Goal: Information Seeking & Learning: Find contact information

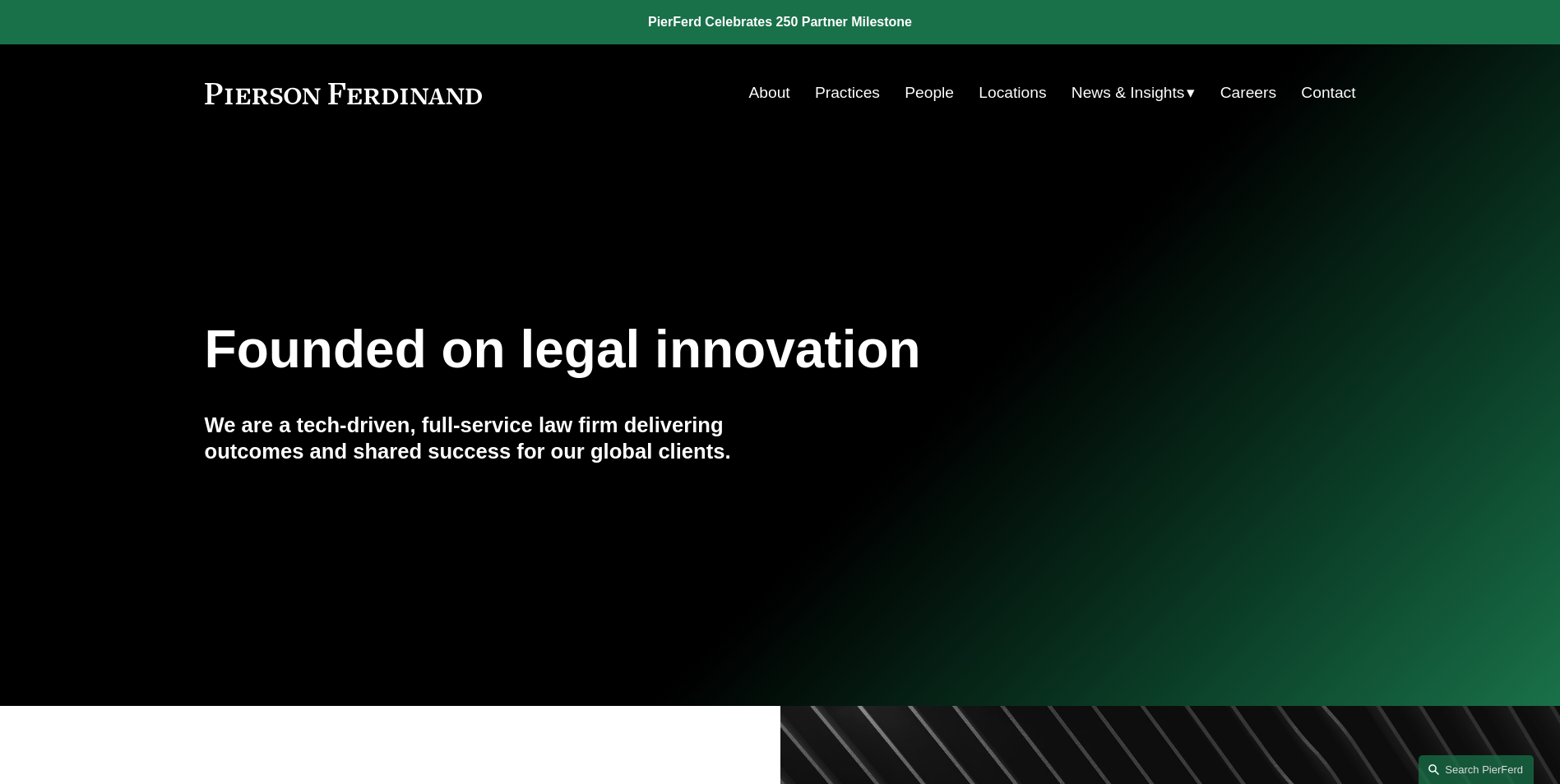
click at [921, 82] on link "People" at bounding box center [929, 93] width 49 height 32
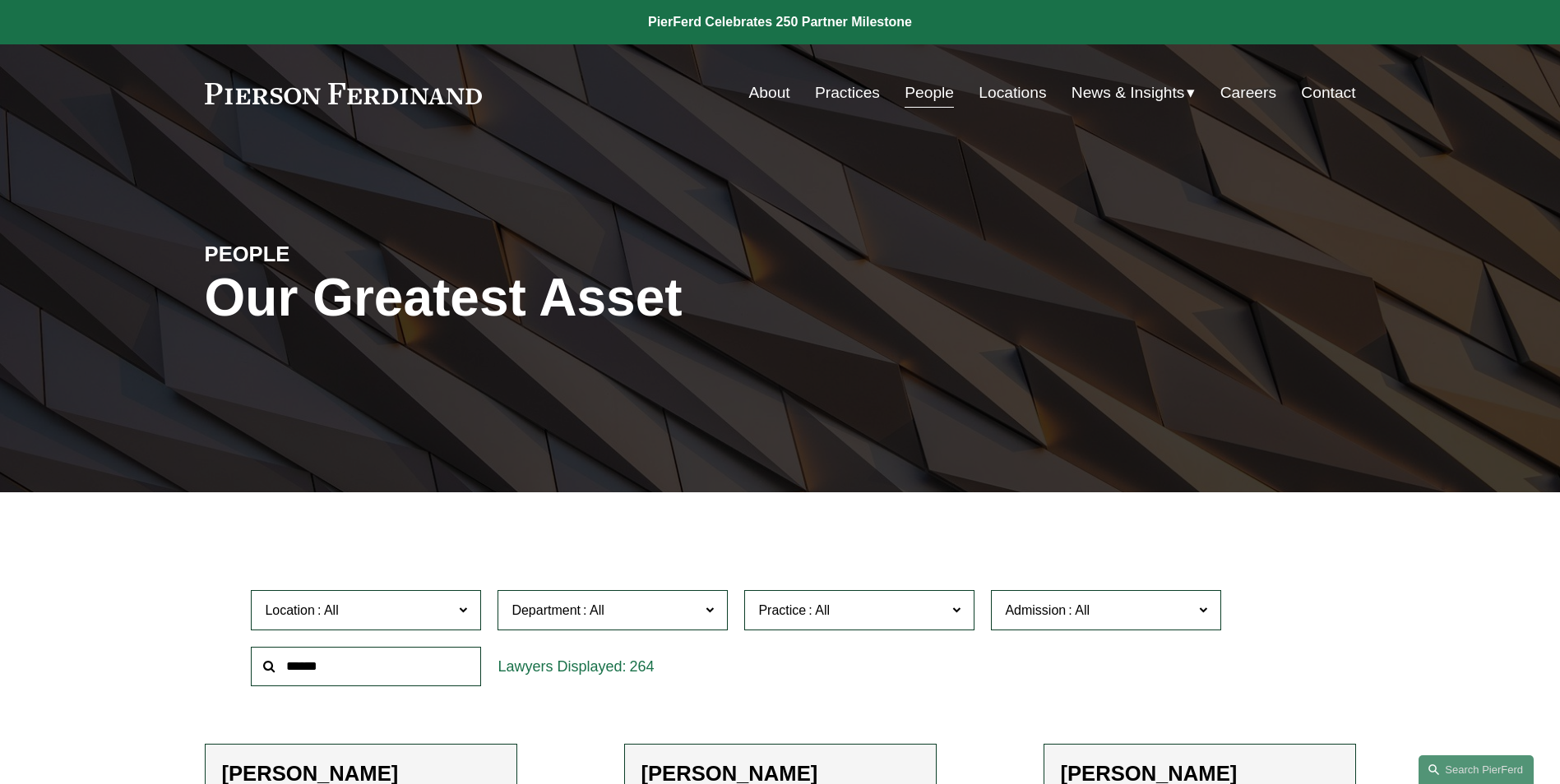
click at [390, 658] on input "text" at bounding box center [366, 666] width 230 height 40
type input "*"
type input "*****"
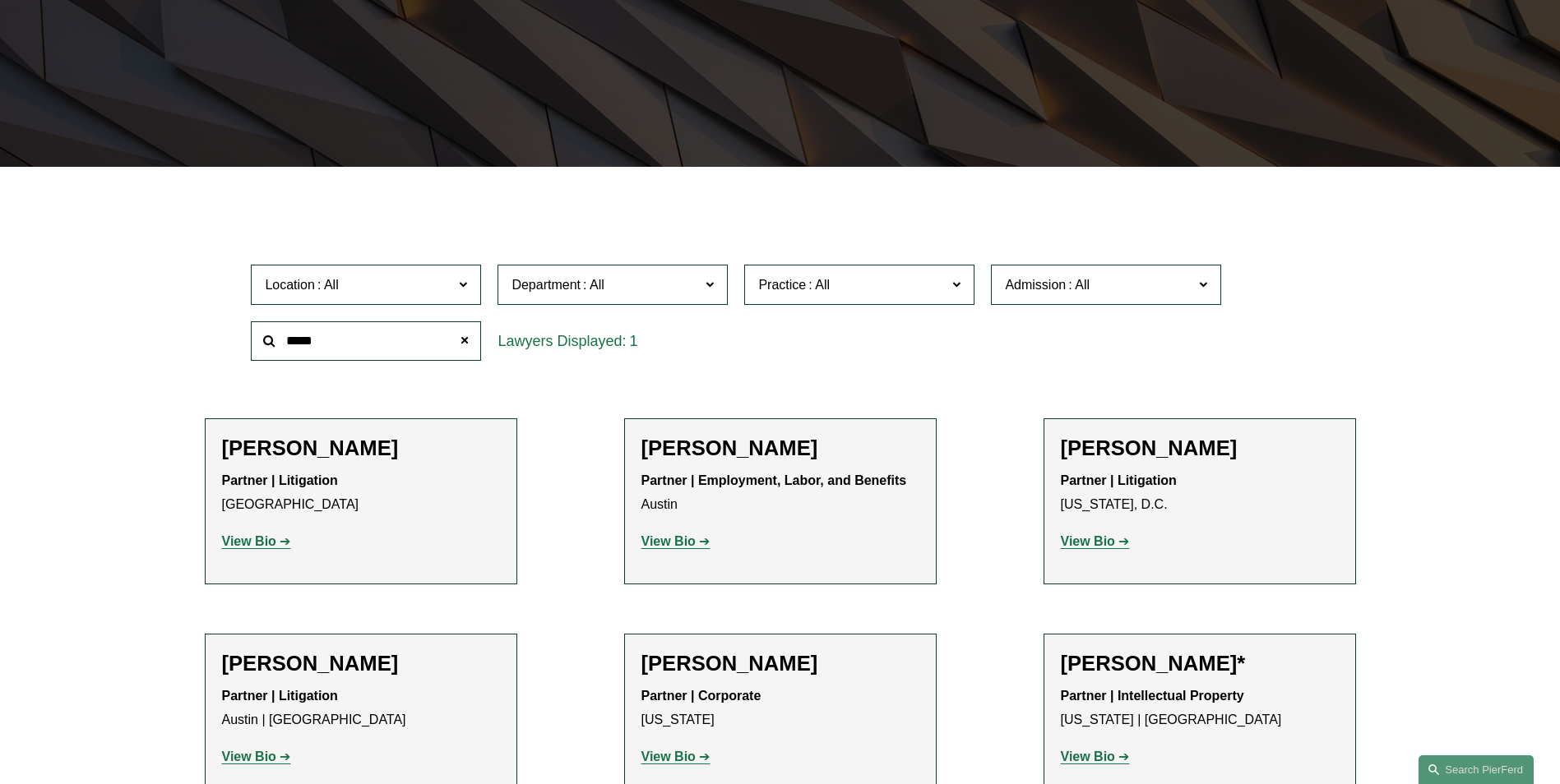
scroll to position [329, 0]
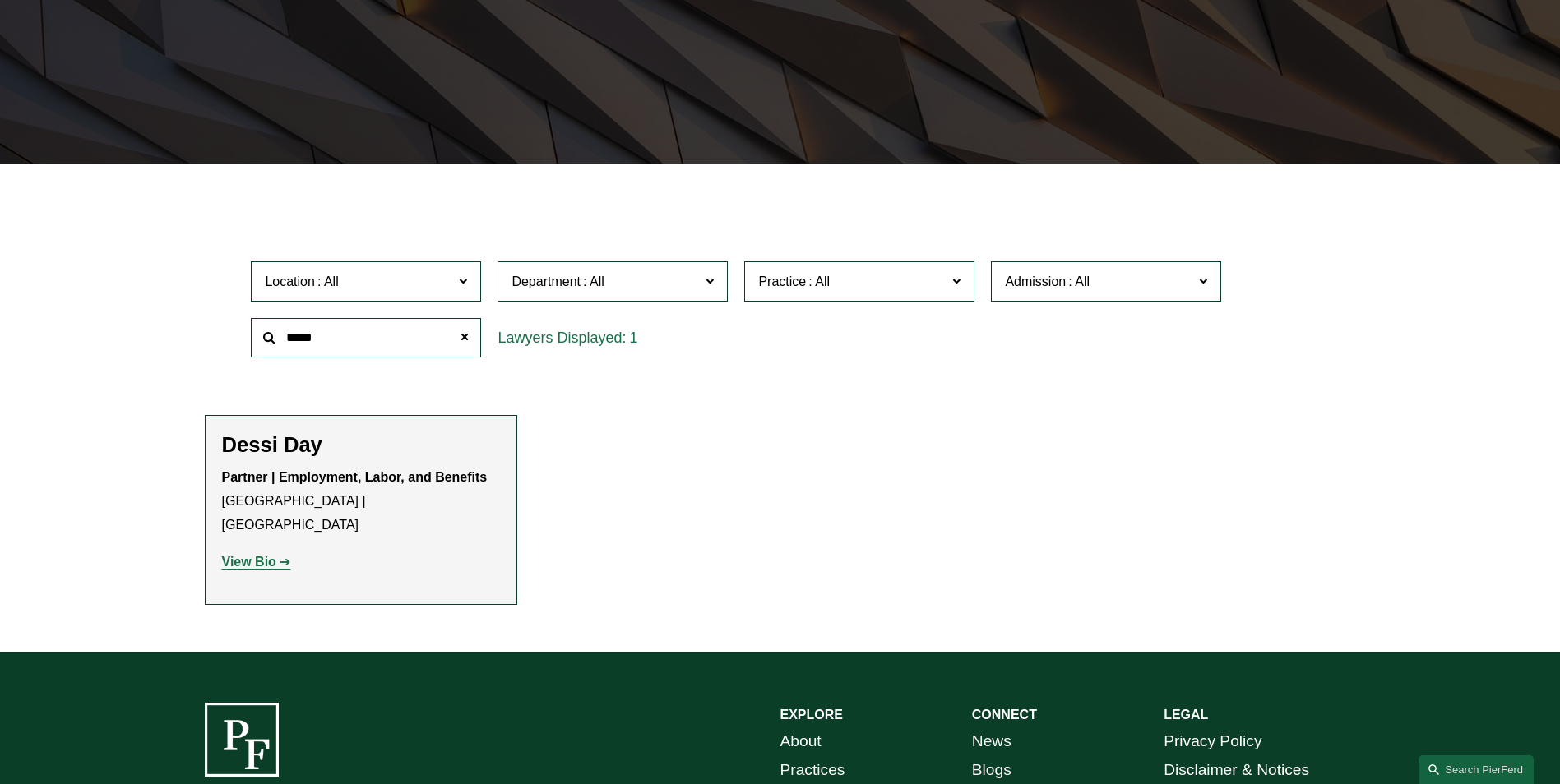
click at [270, 555] on strong "View Bio" at bounding box center [249, 562] width 54 height 14
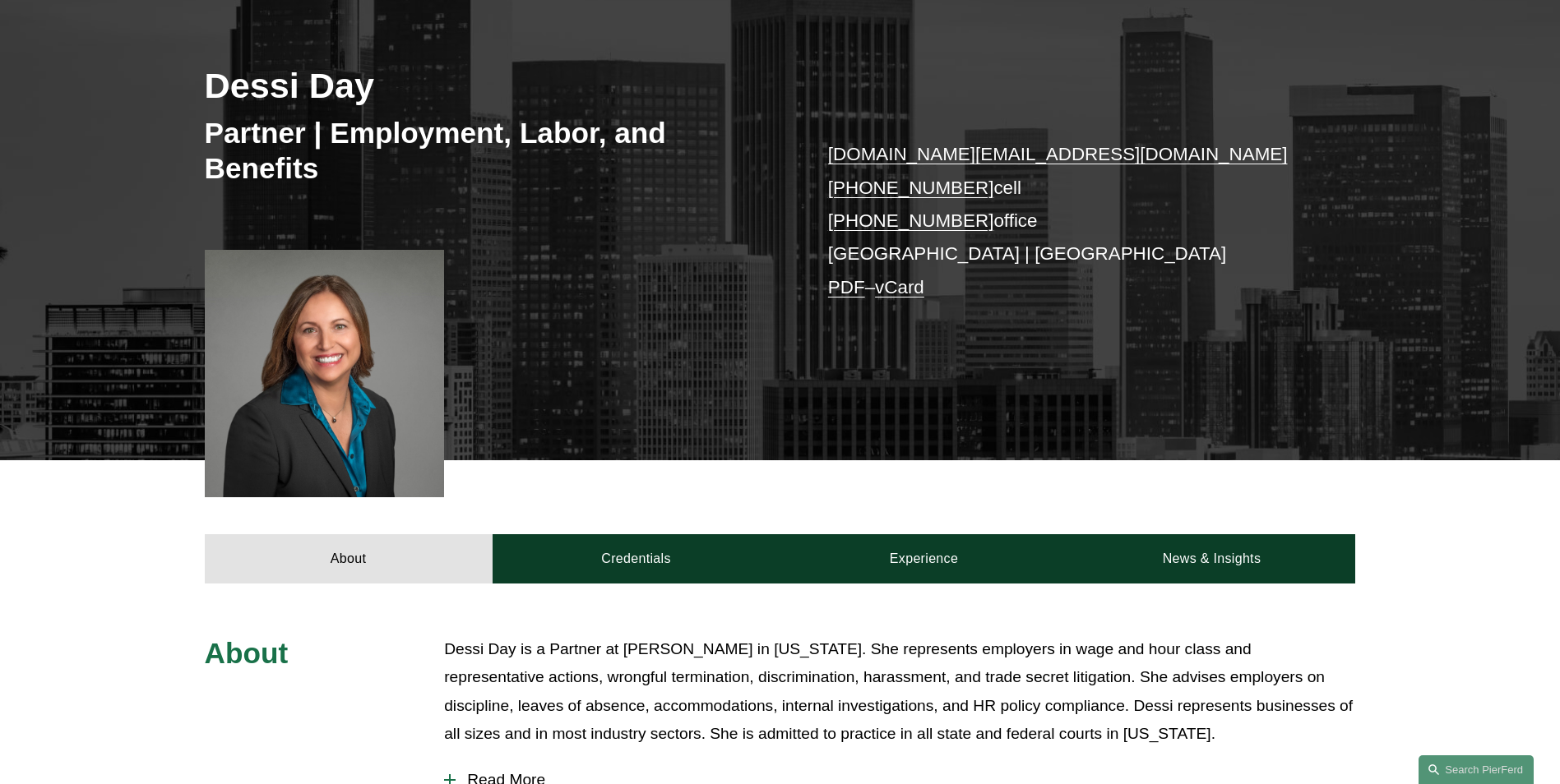
scroll to position [246, 0]
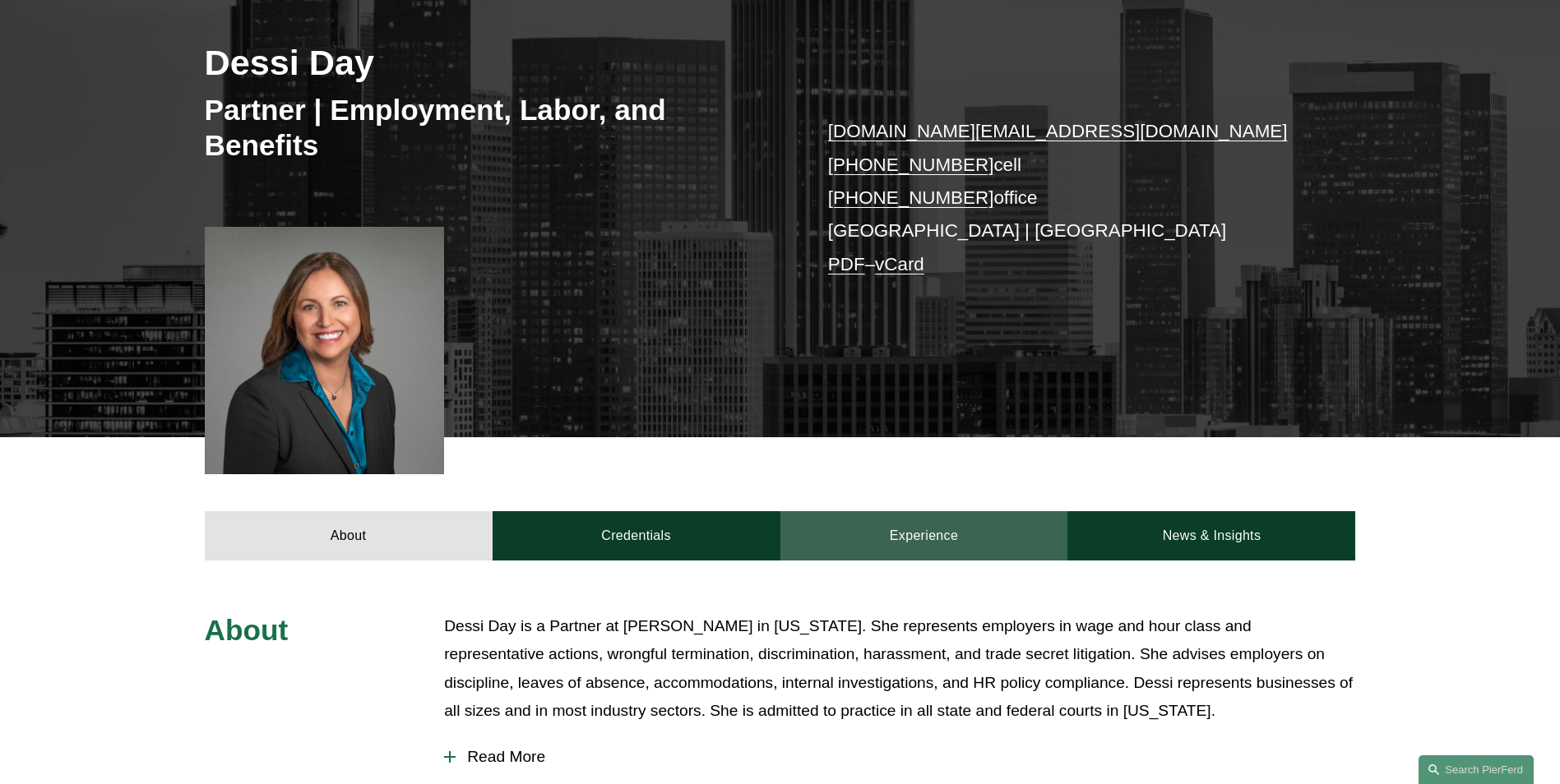
click at [937, 532] on link "Experience" at bounding box center [924, 536] width 288 height 49
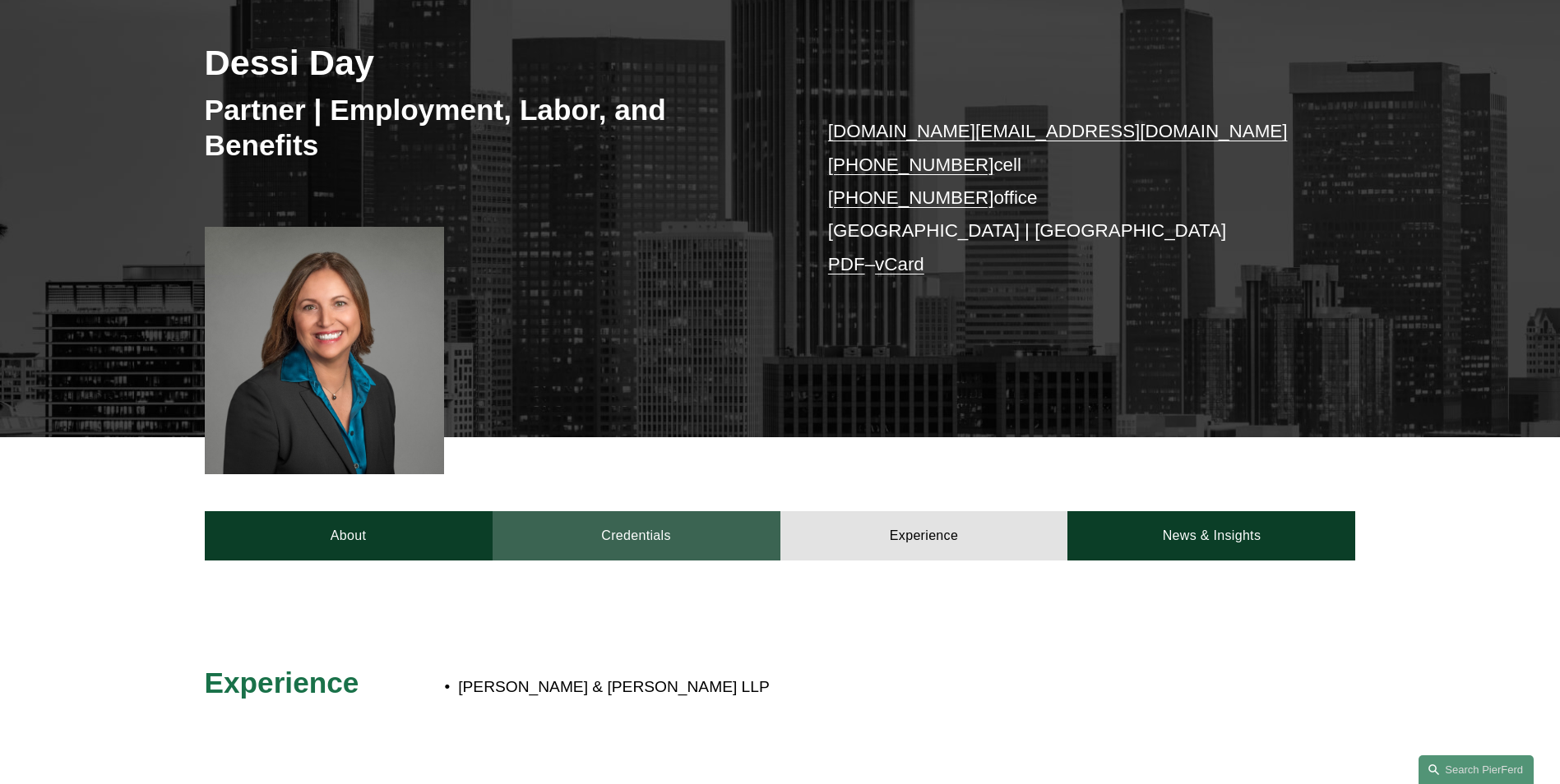
click at [673, 539] on link "Credentials" at bounding box center [636, 536] width 288 height 49
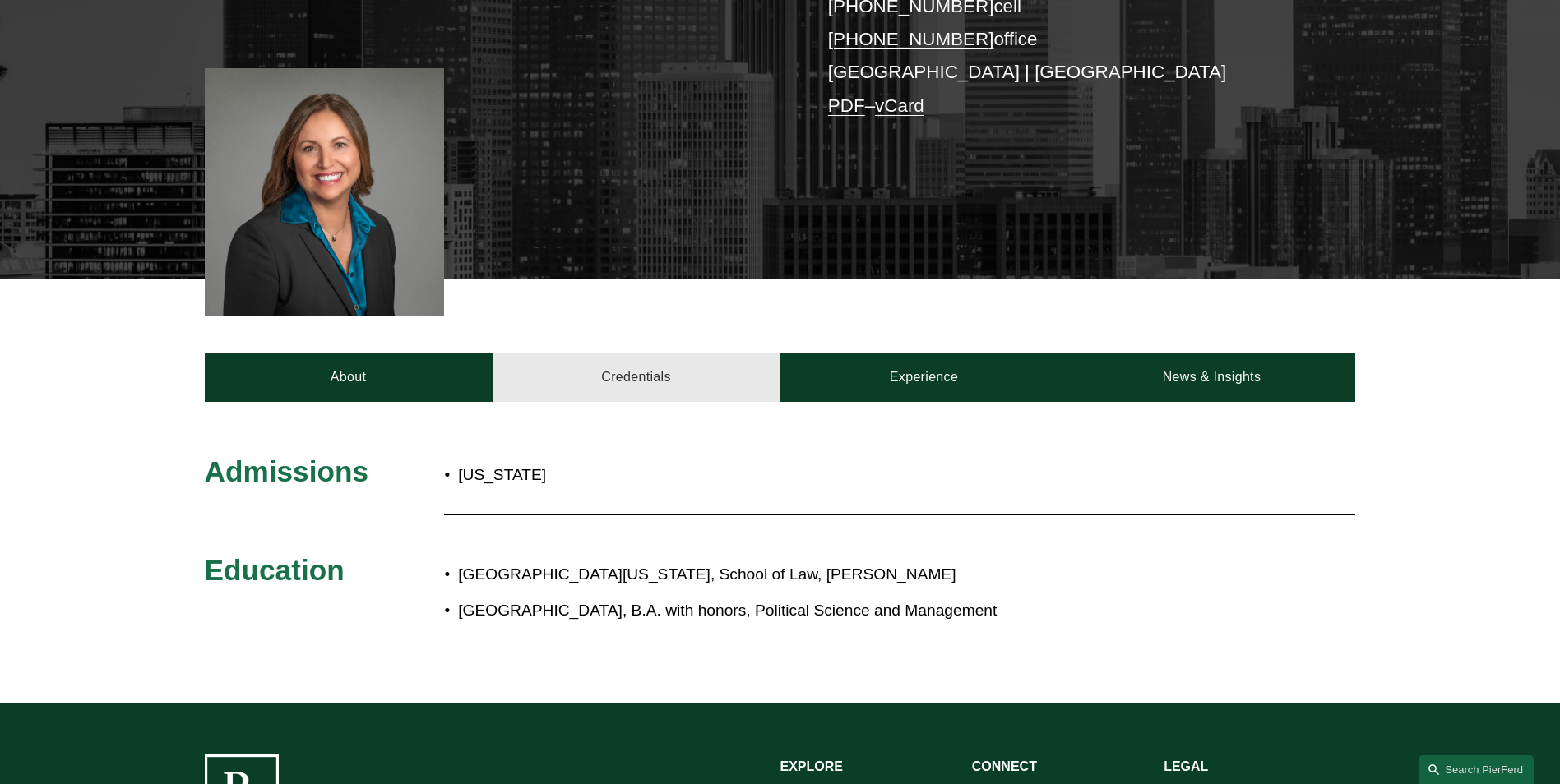
scroll to position [411, 0]
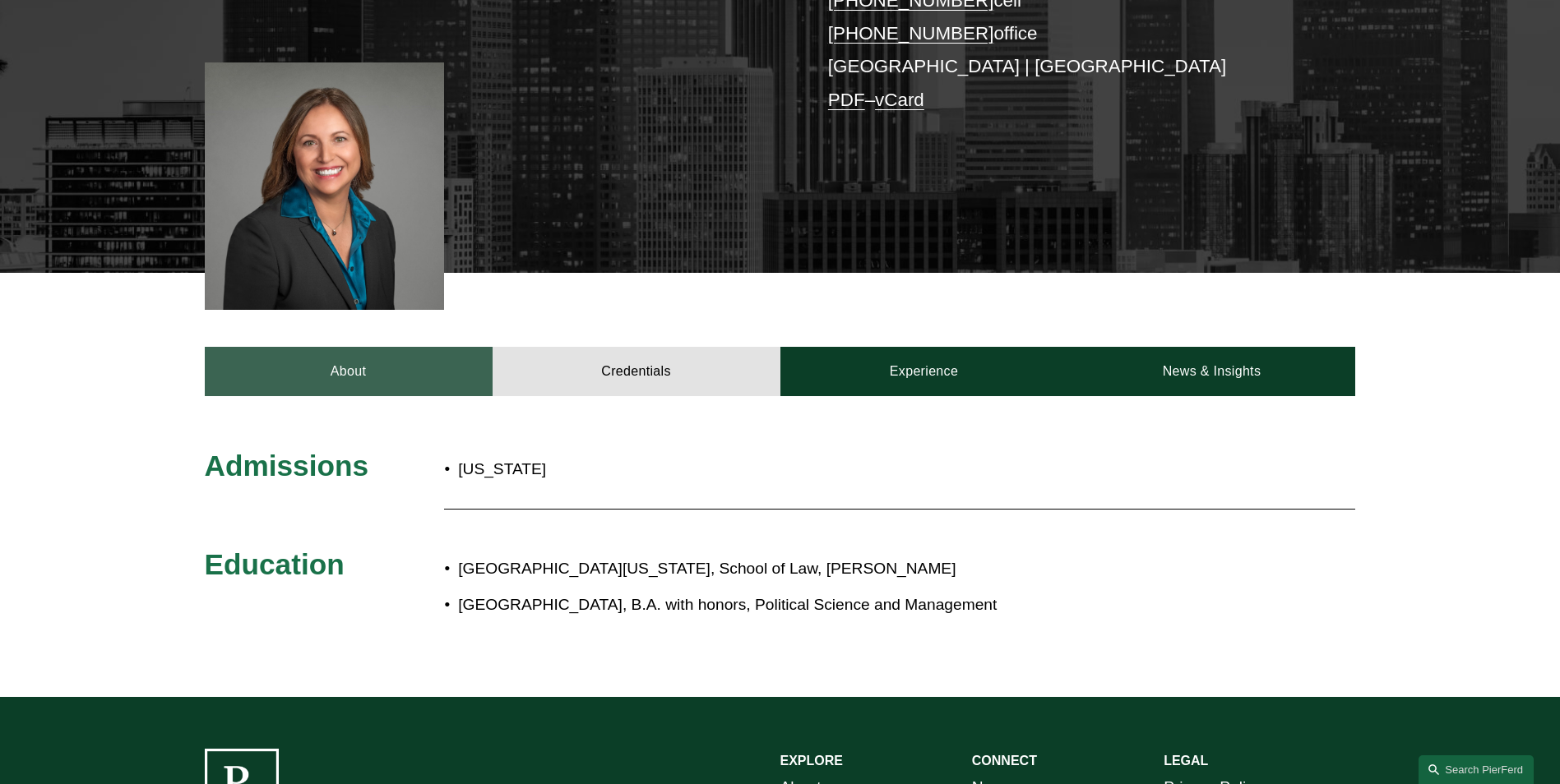
click at [268, 371] on link "About" at bounding box center [348, 371] width 288 height 49
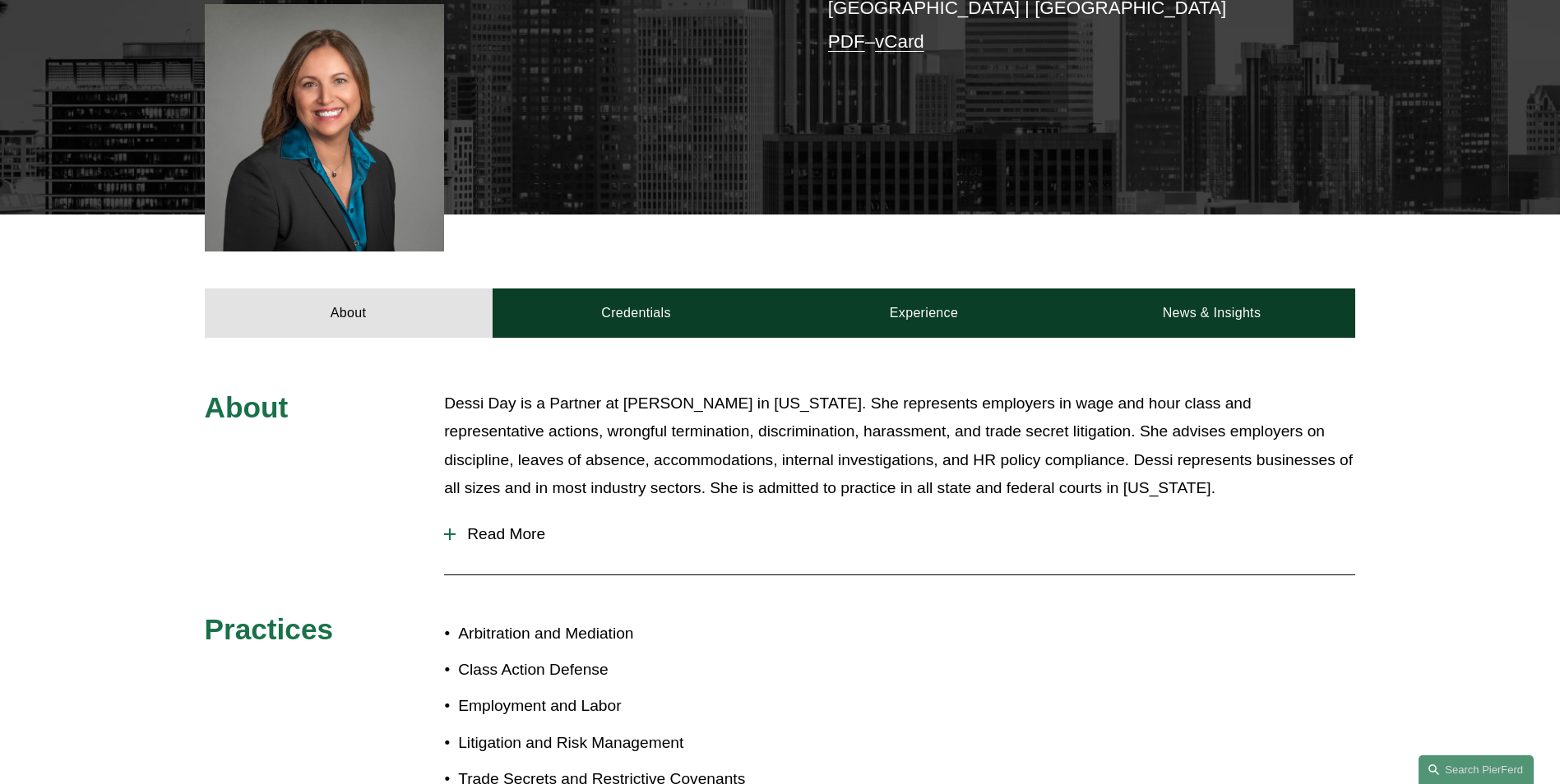
scroll to position [493, 0]
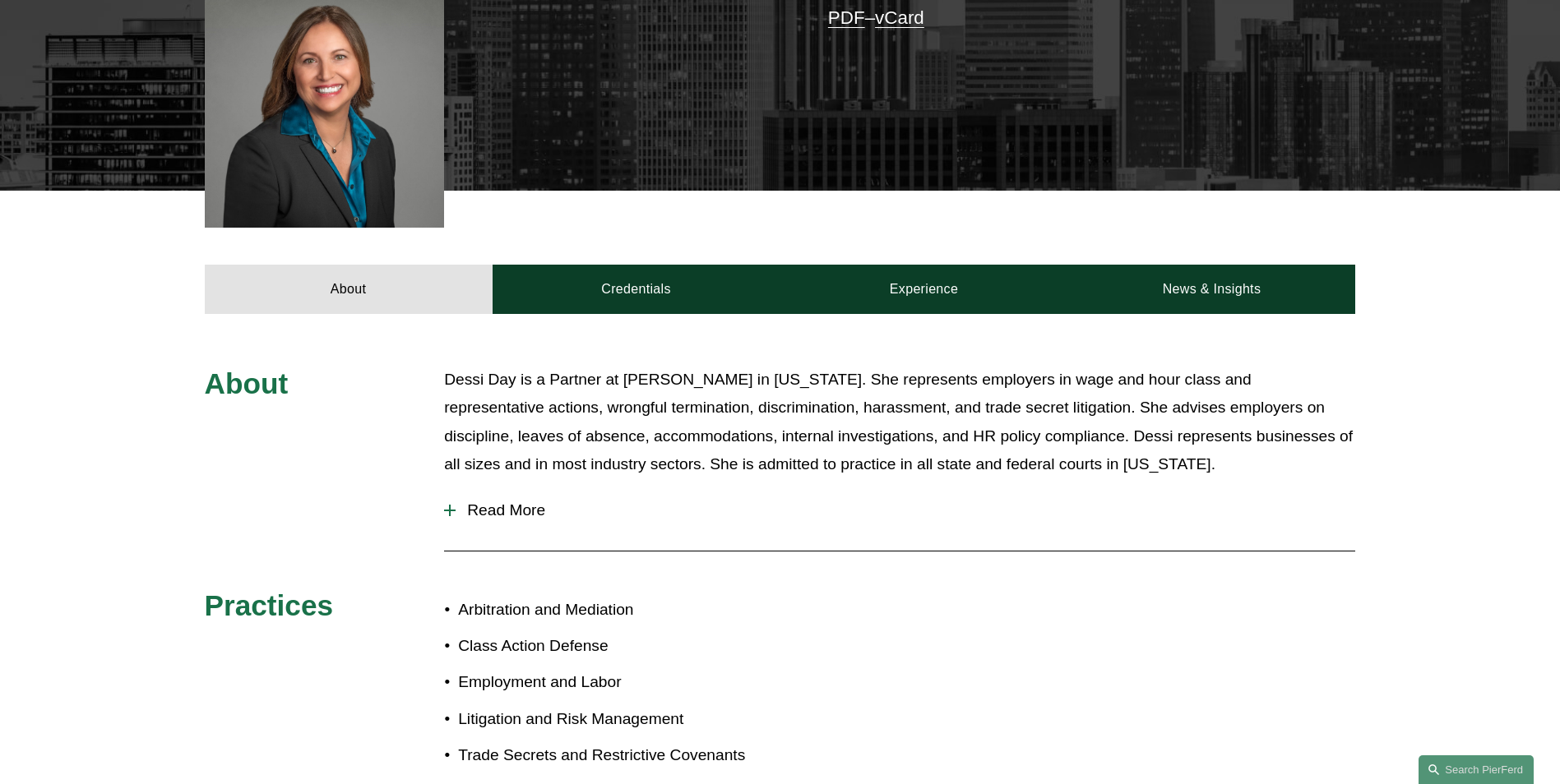
click at [469, 498] on button "Read More" at bounding box center [899, 510] width 911 height 43
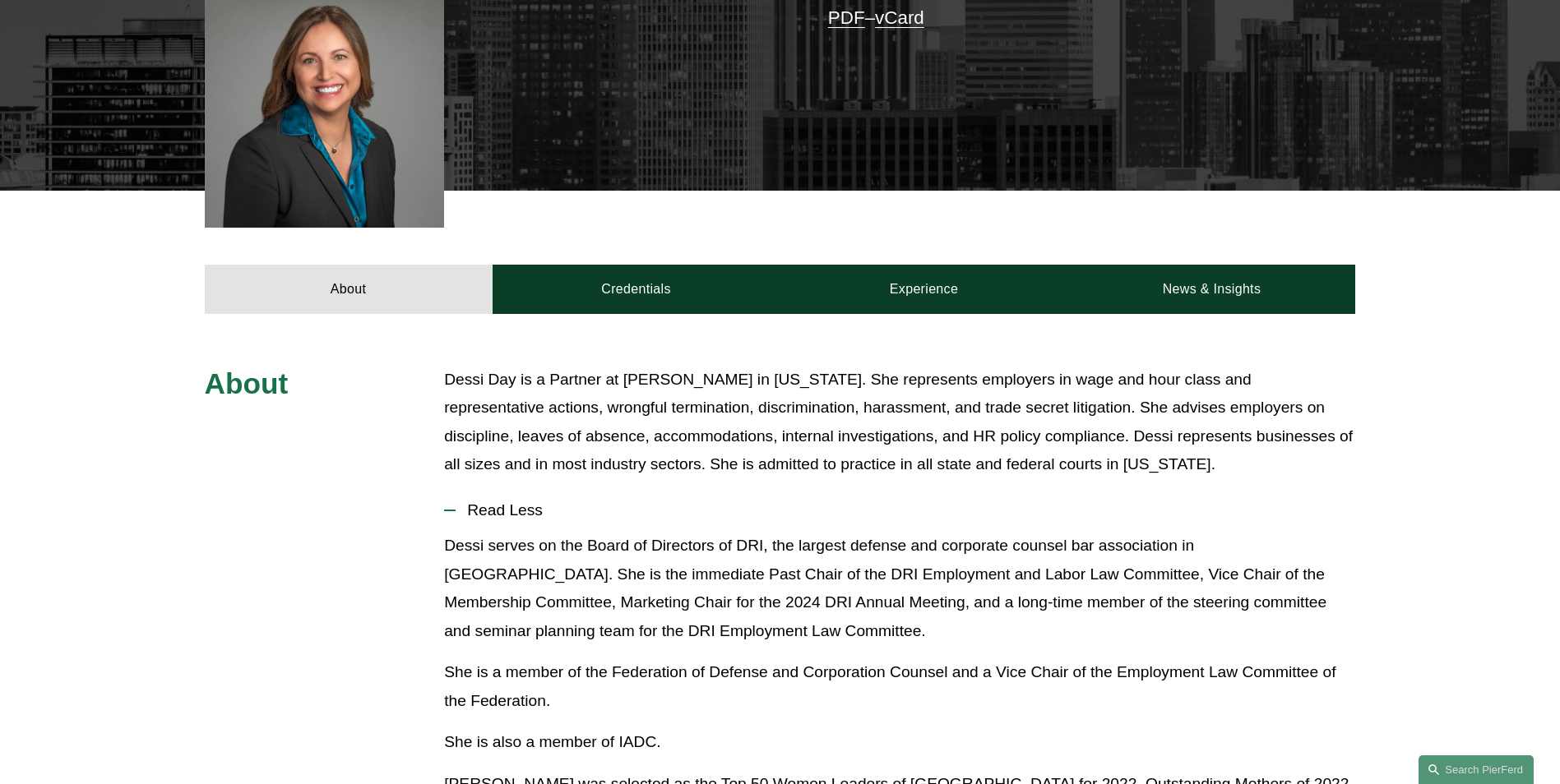
click at [473, 504] on span "Read Less" at bounding box center [905, 510] width 899 height 18
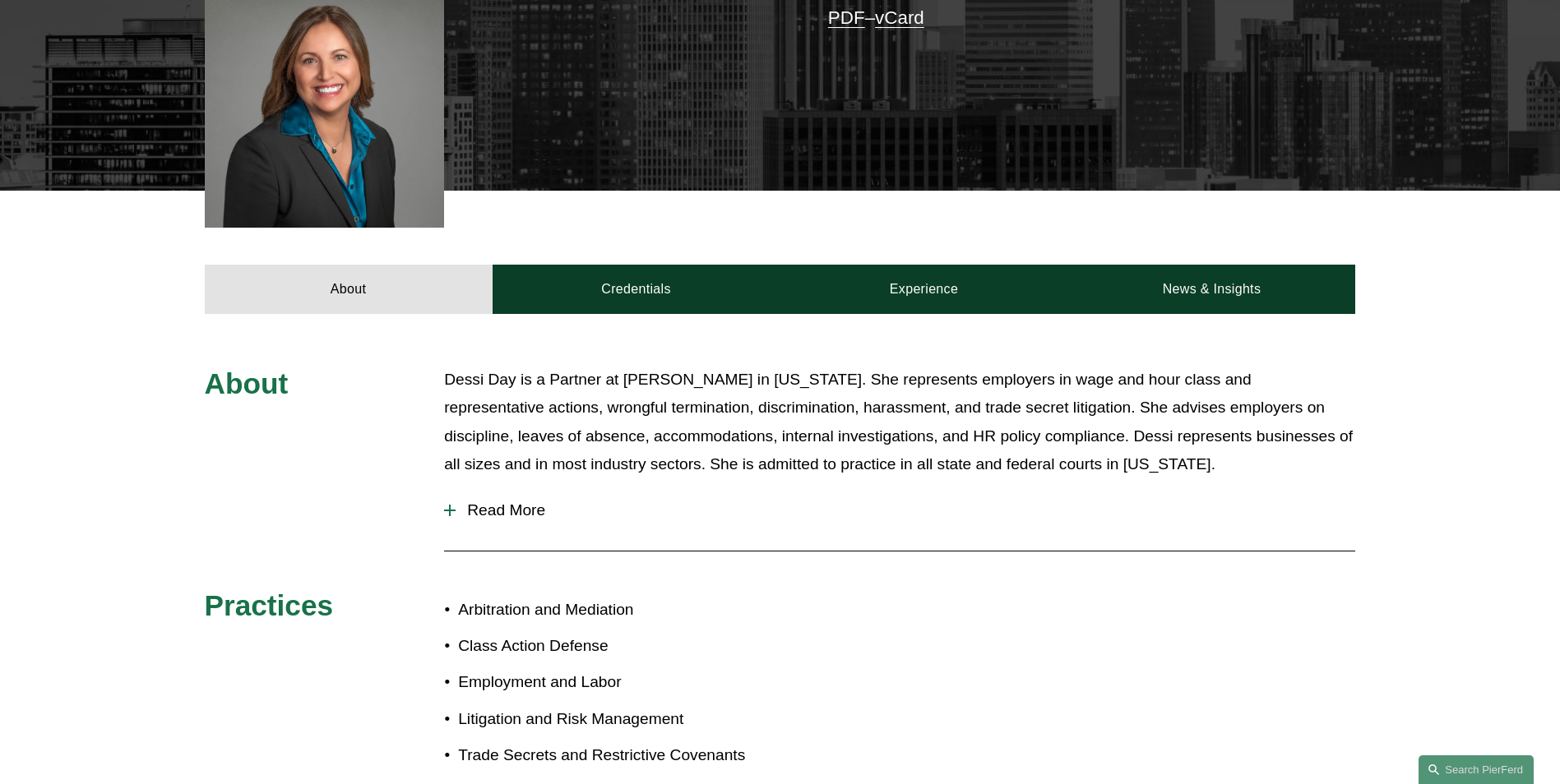
click at [483, 506] on span "Read More" at bounding box center [905, 510] width 899 height 18
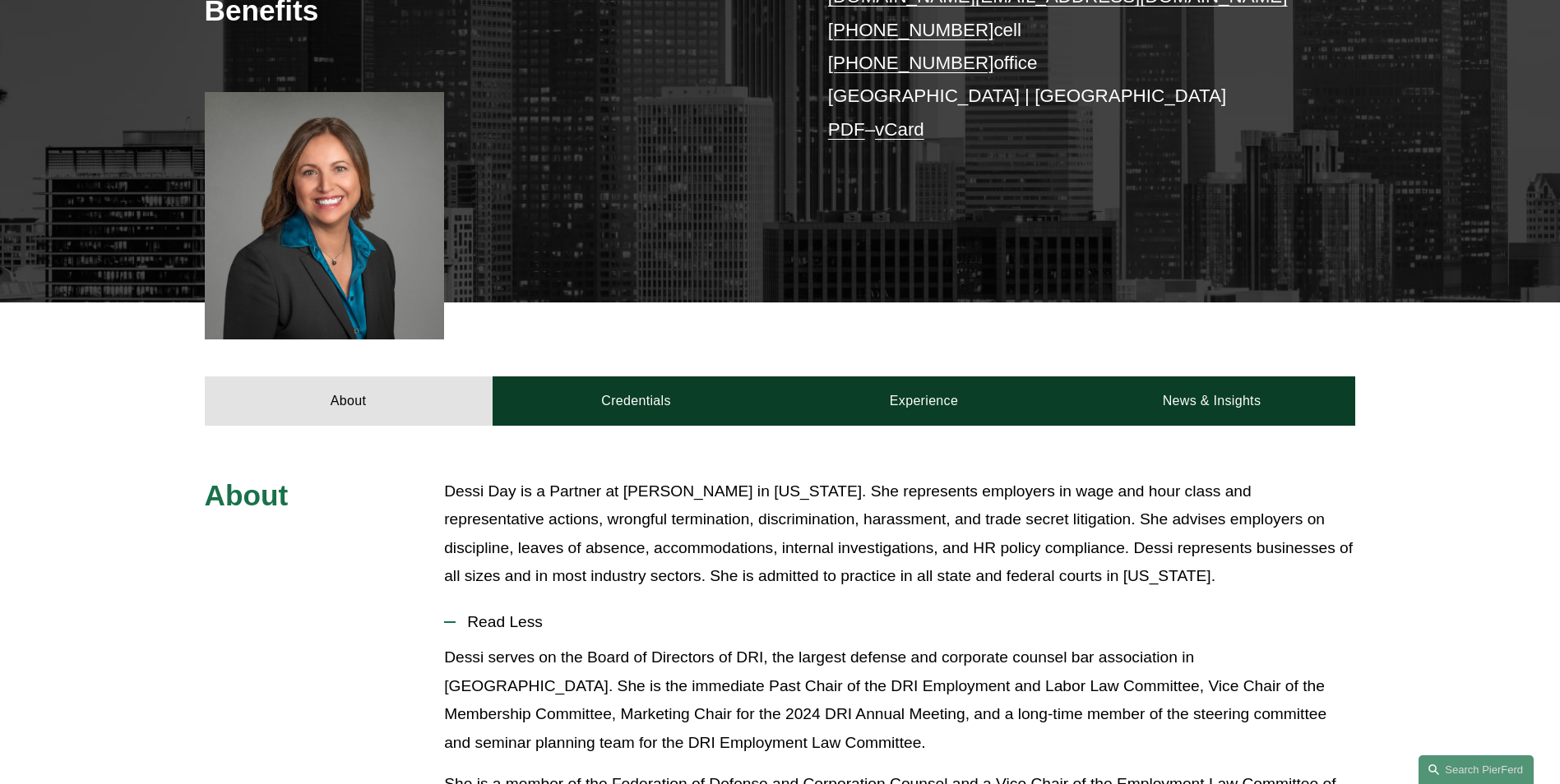
scroll to position [164, 0]
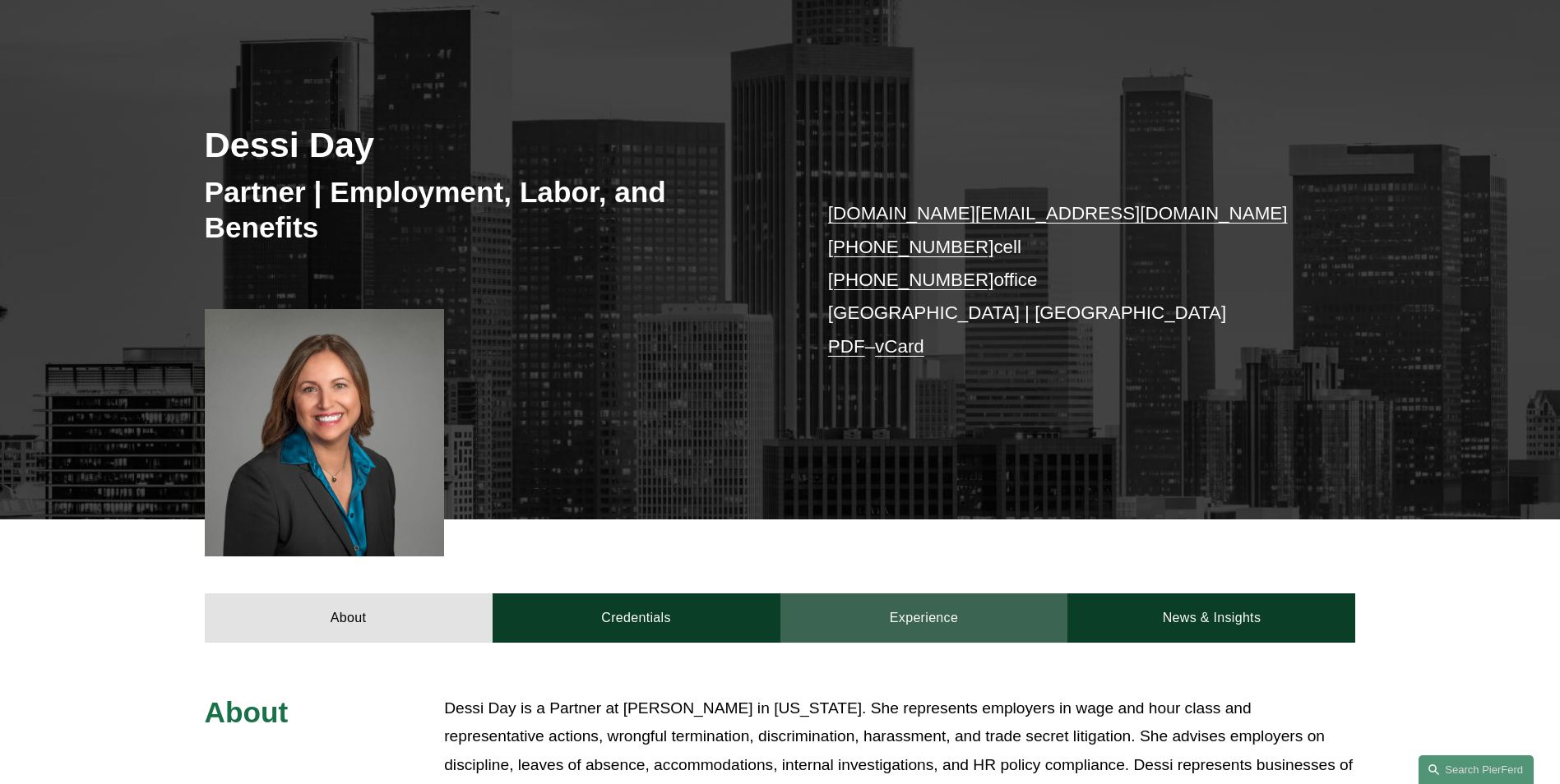
click at [924, 624] on link "Experience" at bounding box center [924, 618] width 288 height 49
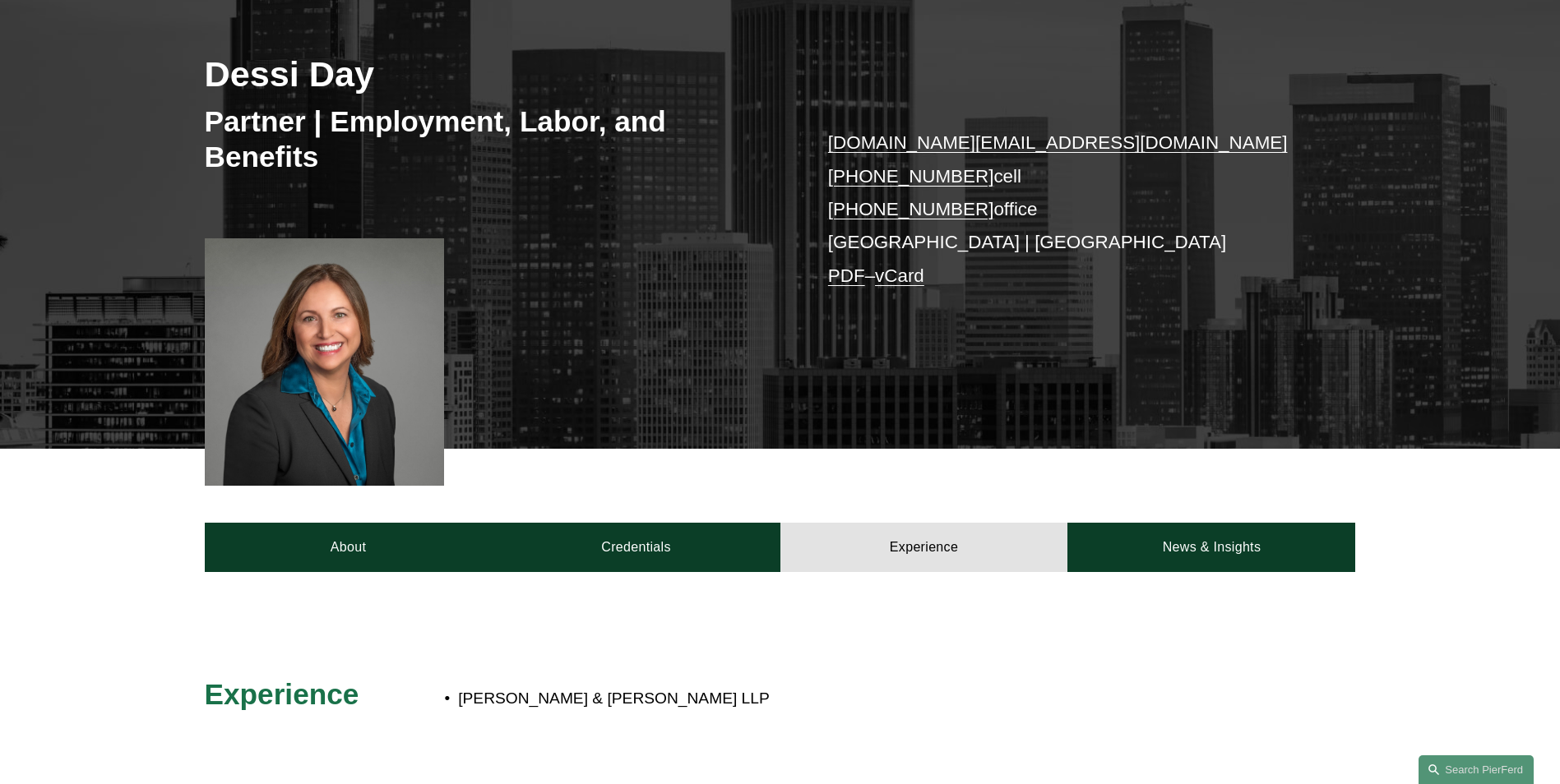
scroll to position [329, 0]
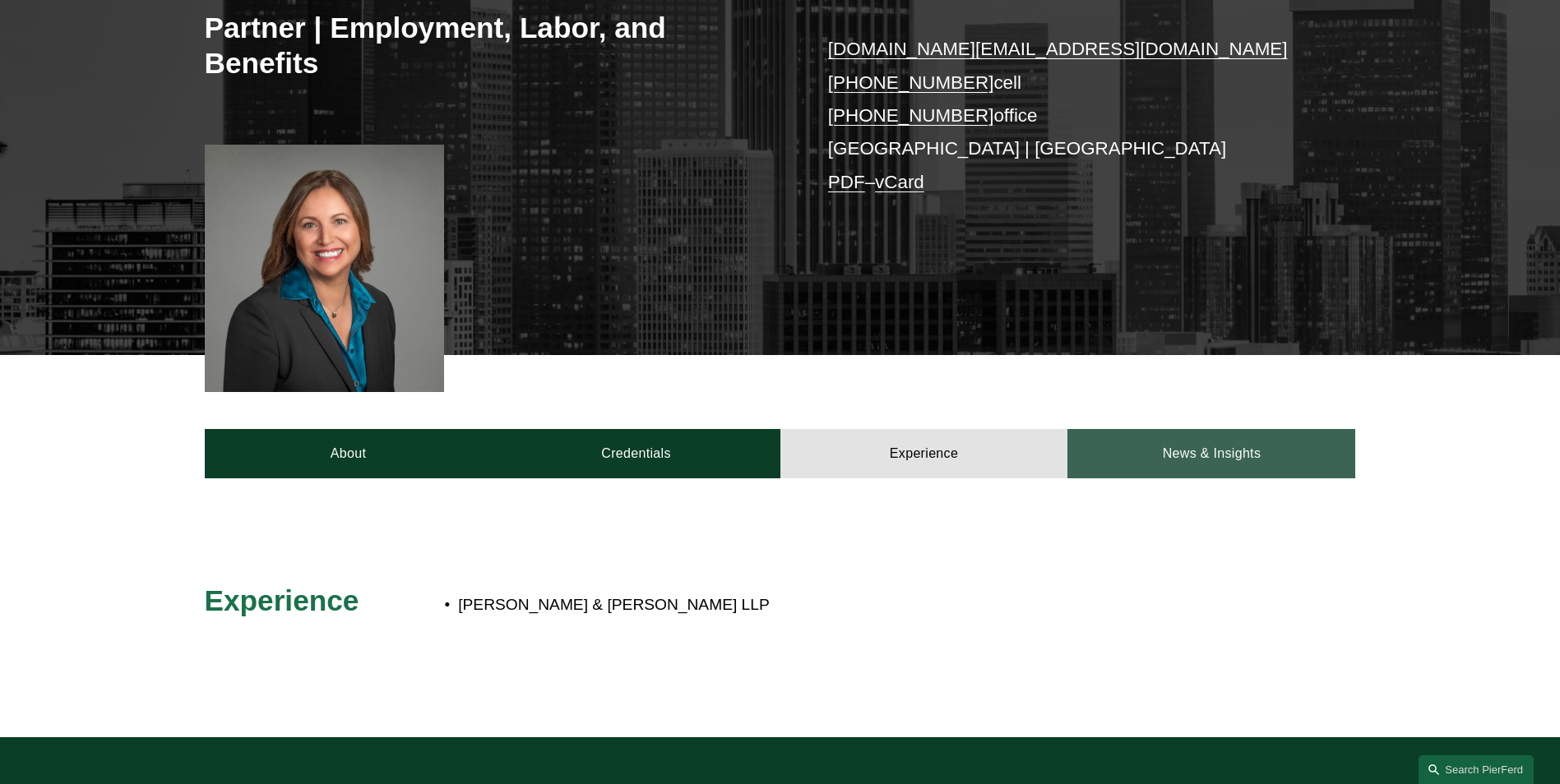
drag, startPoint x: 1316, startPoint y: 463, endPoint x: 1239, endPoint y: 462, distance: 77.0
click at [1315, 464] on link "News & Insights" at bounding box center [1211, 453] width 288 height 49
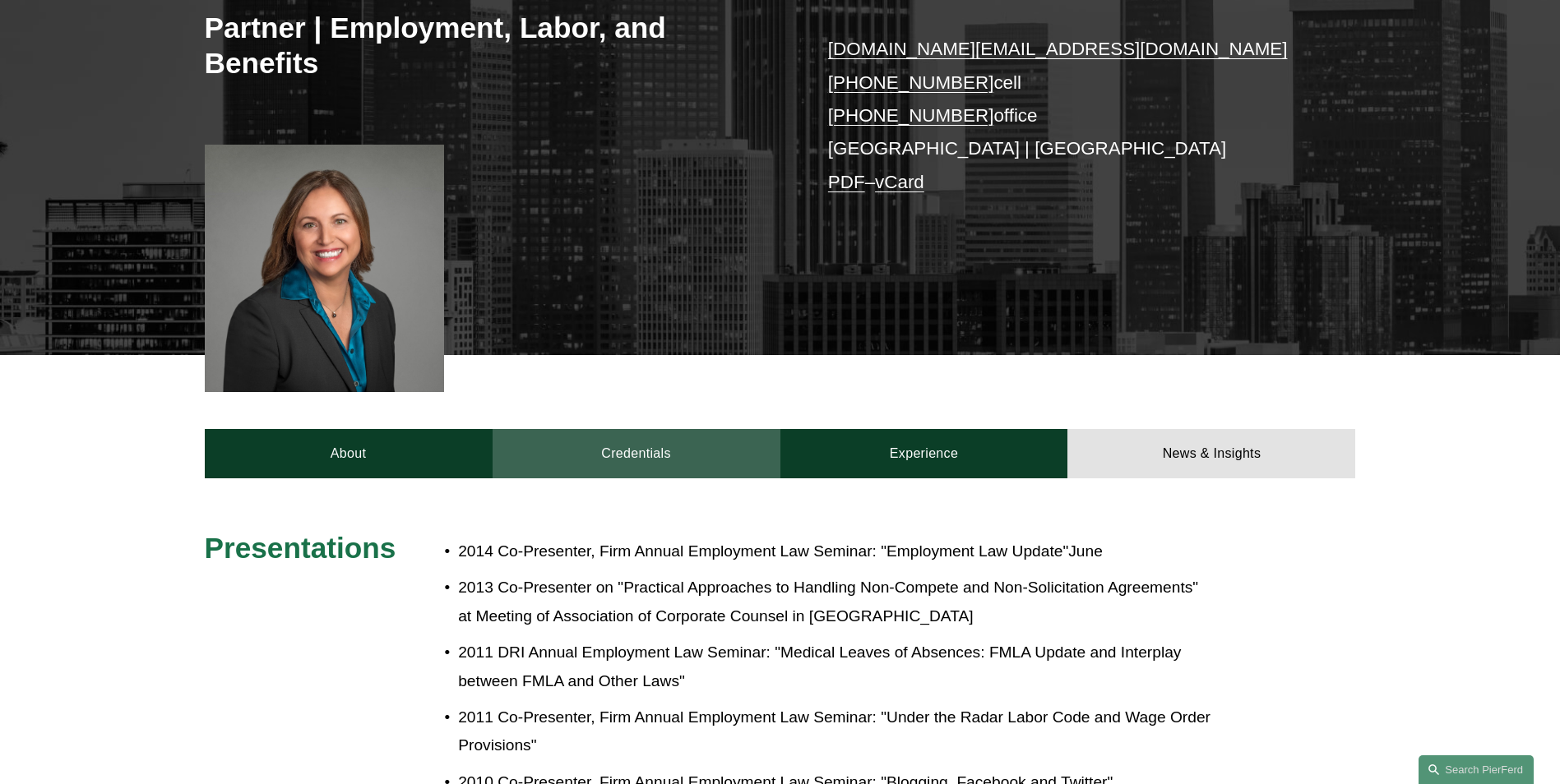
click at [558, 451] on link "Credentials" at bounding box center [636, 453] width 288 height 49
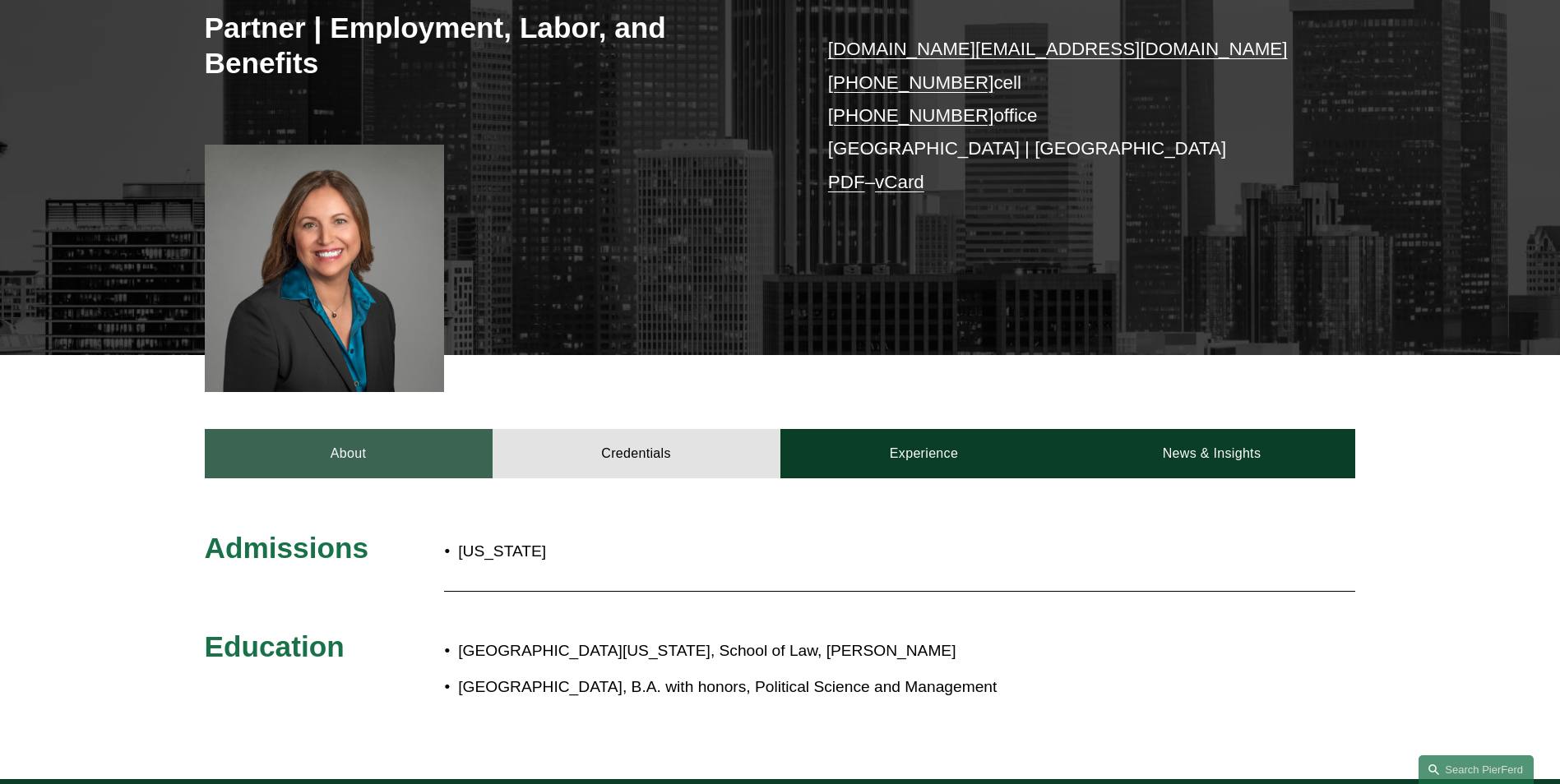
click at [367, 470] on link "About" at bounding box center [348, 453] width 288 height 49
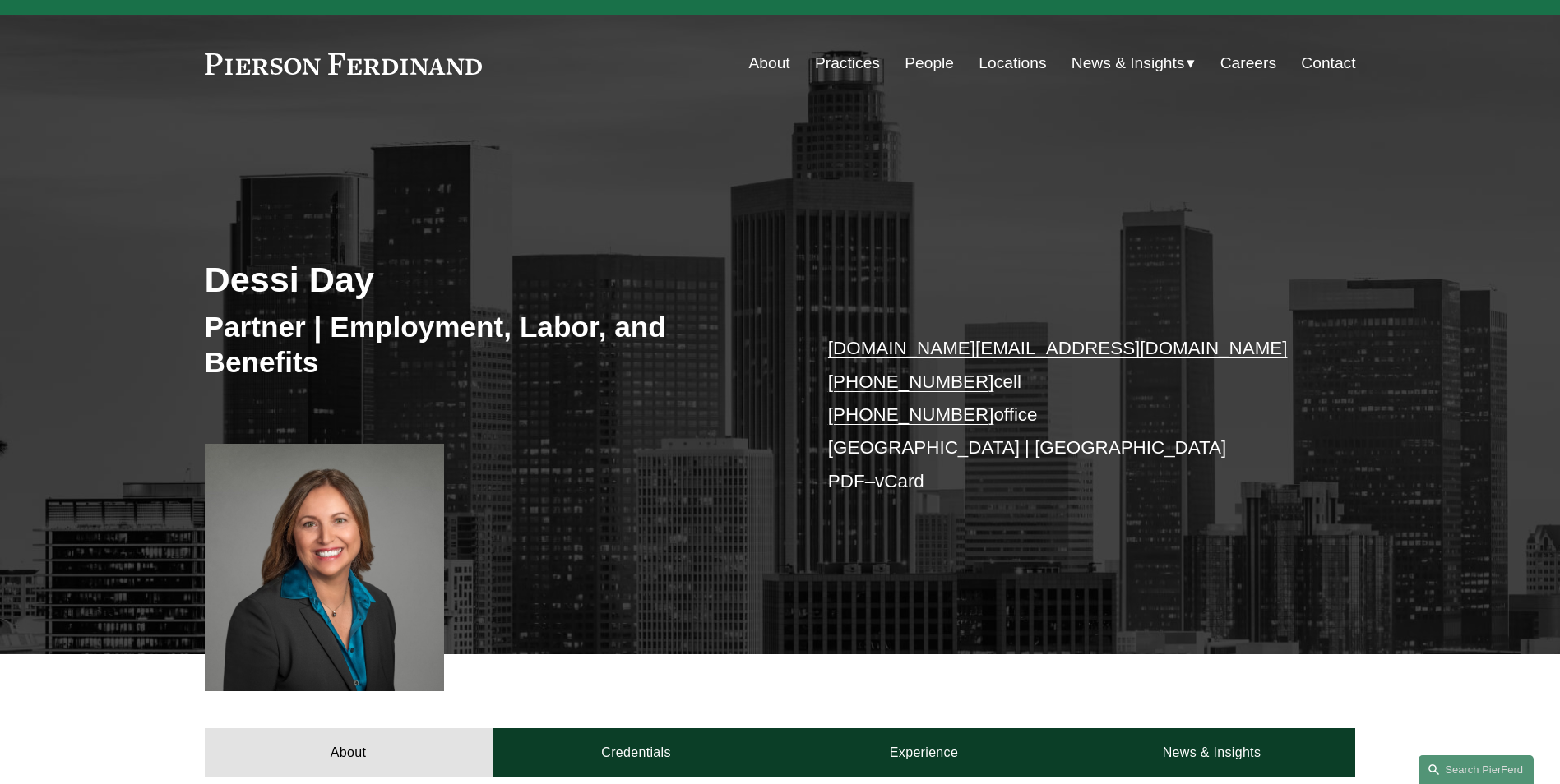
scroll to position [0, 0]
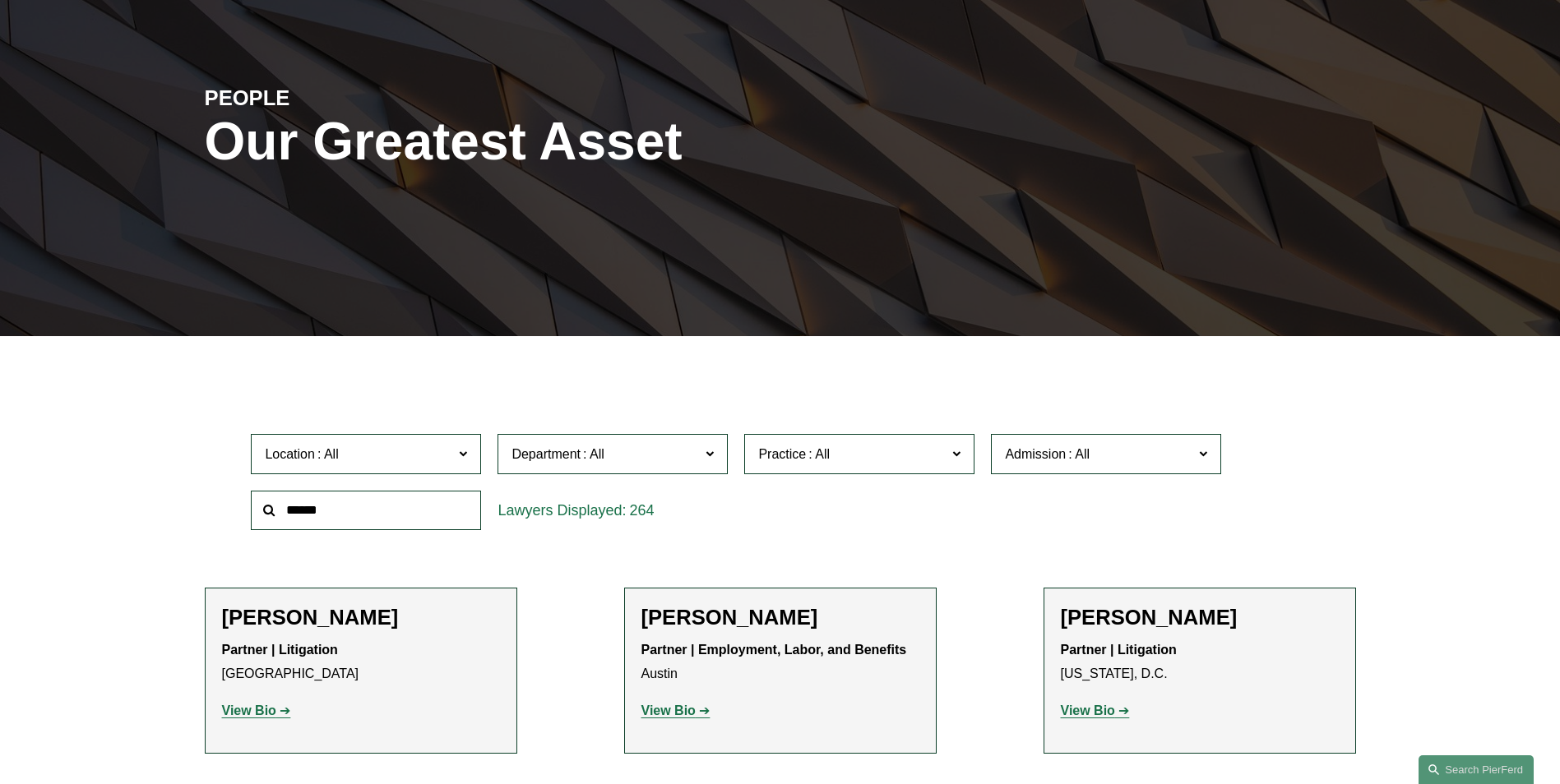
scroll to position [329, 0]
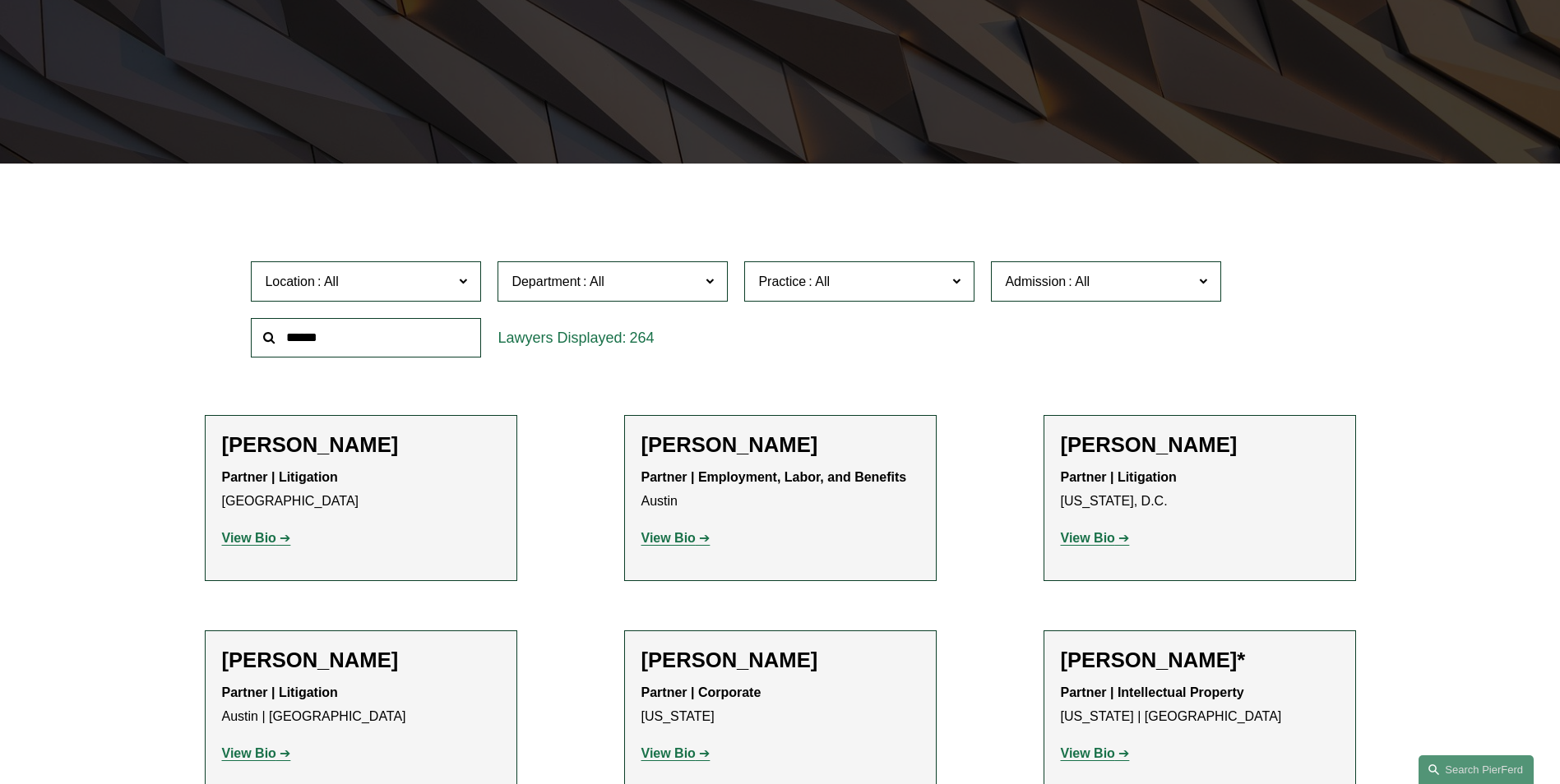
click at [434, 323] on input "text" at bounding box center [366, 339] width 230 height 40
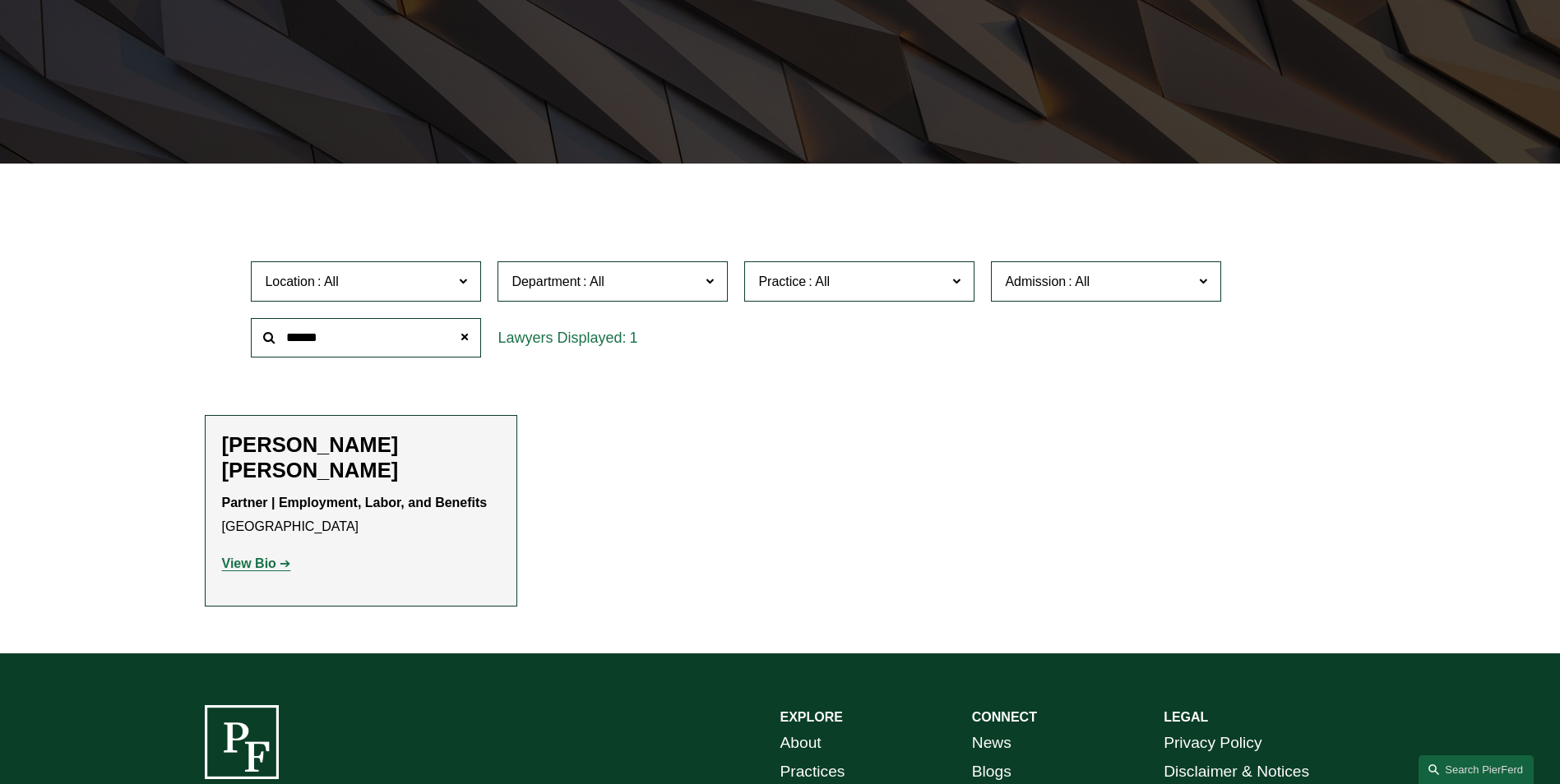
drag, startPoint x: 331, startPoint y: 340, endPoint x: 304, endPoint y: 339, distance: 27.0
click at [304, 339] on input "******" at bounding box center [366, 339] width 230 height 40
type input "**"
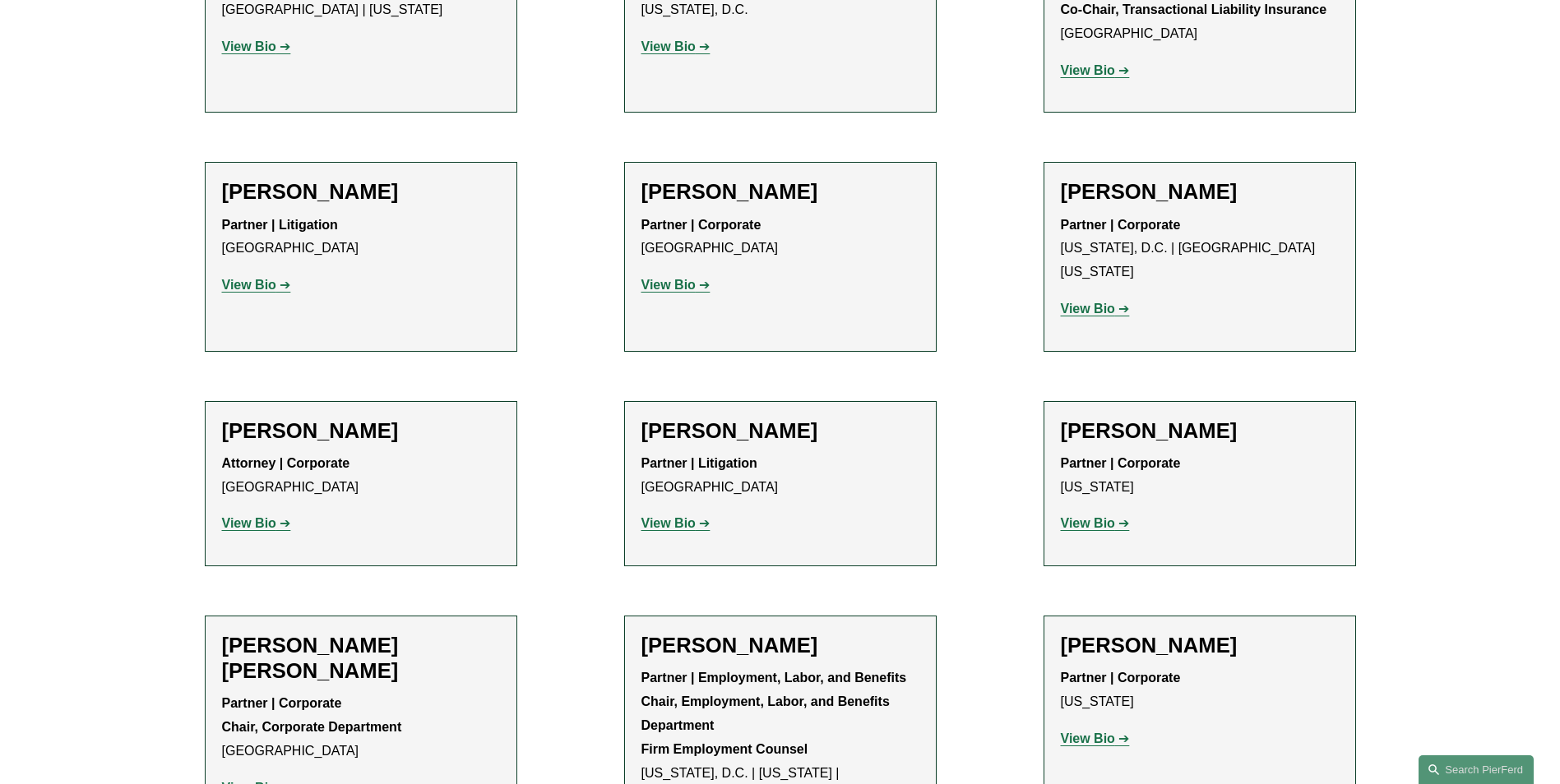
scroll to position [5917, 0]
